Goal: Task Accomplishment & Management: Manage account settings

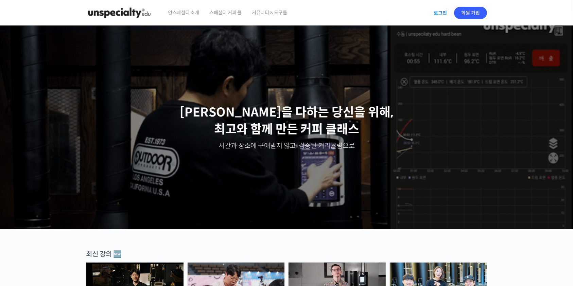
click at [441, 9] on link "로그인" at bounding box center [440, 13] width 21 height 16
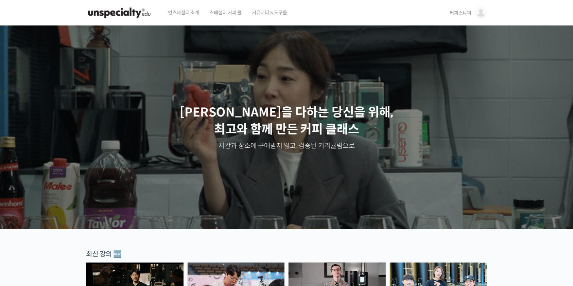
click at [482, 13] on img at bounding box center [481, 13] width 12 height 12
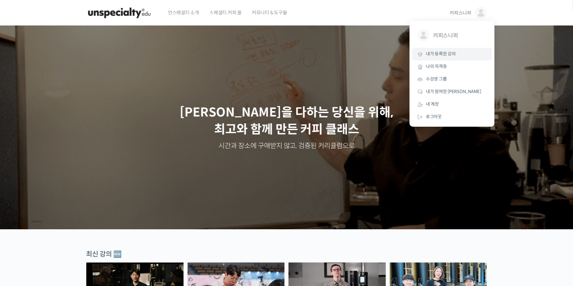
click at [466, 53] on link "내가 등록한 강의" at bounding box center [453, 54] width 80 height 13
